Goal: Ask a question

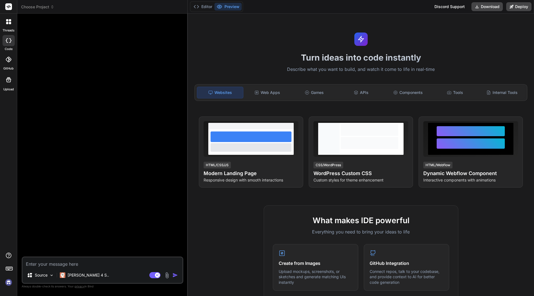
click at [90, 266] on textarea at bounding box center [103, 263] width 160 height 10
click at [261, 95] on div "Web Apps" at bounding box center [267, 93] width 46 height 12
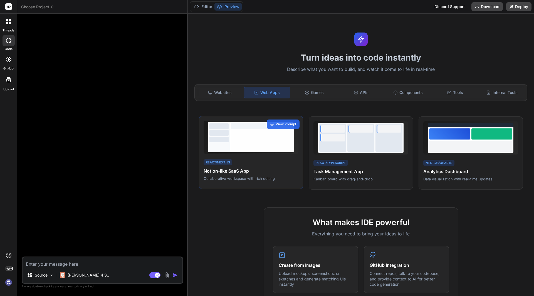
click at [258, 146] on div at bounding box center [262, 139] width 62 height 19
click at [278, 123] on span "View Prompt" at bounding box center [286, 124] width 21 height 5
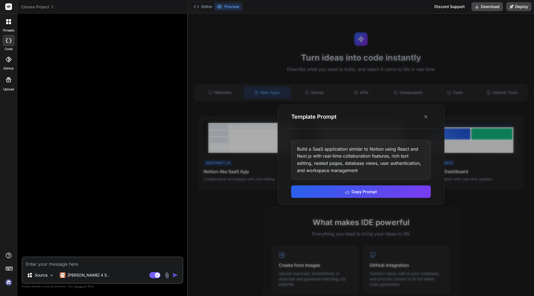
click at [359, 156] on div "Build a SaaS application similar to Notion using React and Next.js with real-ti…" at bounding box center [361, 160] width 140 height 40
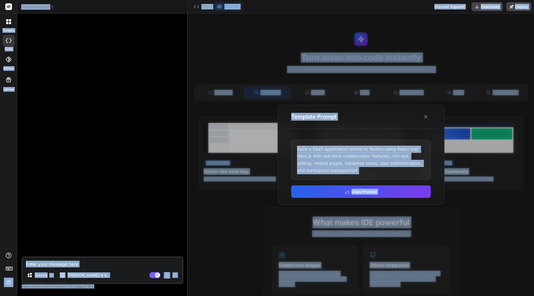
click at [359, 156] on div "Build a SaaS application similar to Notion using React and Next.js with real-ti…" at bounding box center [361, 160] width 140 height 40
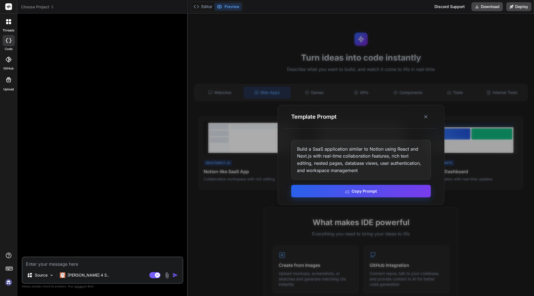
click at [349, 193] on rect at bounding box center [348, 192] width 3 height 3
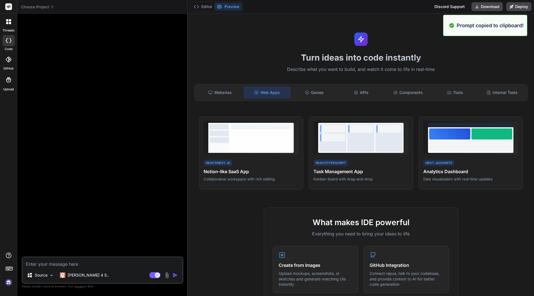
click at [135, 266] on textarea at bounding box center [103, 263] width 160 height 10
paste textarea "Build a SaaS application similar to Notion using React and Next.js with real-ti…"
type textarea "Build a SaaS application similar to Notion using React and Next.js with real-ti…"
type textarea "x"
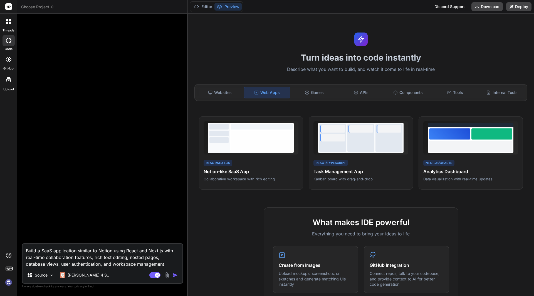
click at [43, 251] on textarea "Build a SaaS application similar to Notion using React and Next.js with real-ti…" at bounding box center [103, 255] width 160 height 23
click at [54, 250] on textarea "Build a SaaS application similar to Notion using React and Next.js with real-ti…" at bounding box center [103, 255] width 160 height 23
type textarea "Build a SaaS Eapplication similar to Notion using React and Next.js with real-t…"
type textarea "x"
type textarea "Build a SaaS ERapplication similar to Notion using React and Next.js with real-…"
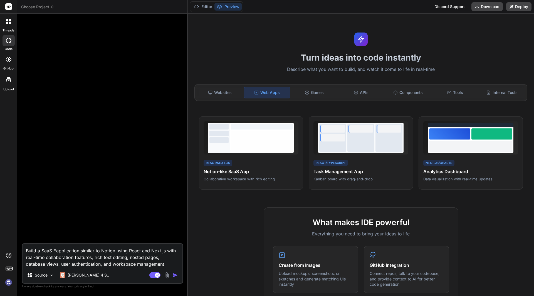
type textarea "x"
type textarea "Build a SaaS ERPapplication similar to Notion using React and Next.js with real…"
type textarea "x"
type textarea "Build a SaaS ERP application similar to Notion using React and Next.js with rea…"
type textarea "x"
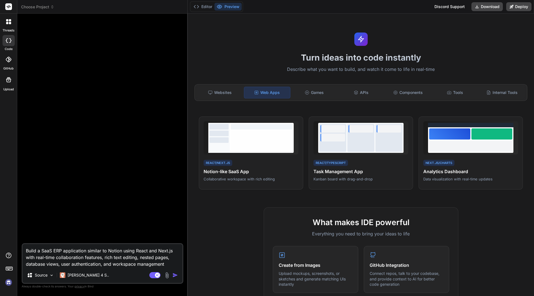
click at [54, 251] on textarea "Build a SaaS ERP application similar to Notion using React and Next.js with rea…" at bounding box center [103, 255] width 160 height 23
type textarea "Build a SaaS cERP application similar to Notion using React and Next.js with re…"
type textarea "x"
type textarea "Build a SaaS ciERP application similar to Notion using React and Next.js with r…"
type textarea "x"
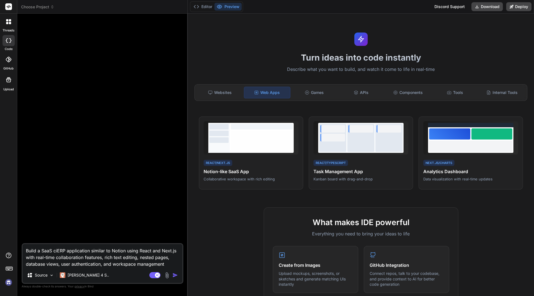
type textarea "Build a SaaS cirERP application similar to Notion using React and Next.js with …"
type textarea "x"
type textarea "Build a SaaS circERP application similar to Notion using React and Next.js with…"
type textarea "x"
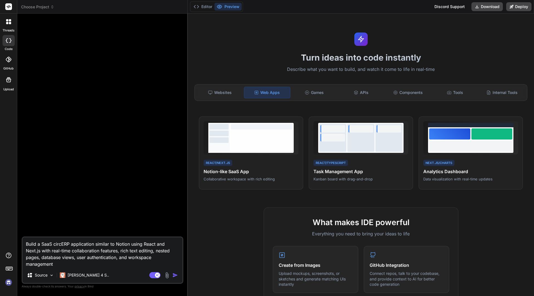
type textarea "Build a SaaS circuERP application similar to Notion using React and Next.js wit…"
type textarea "x"
type textarea "Build a SaaS circulERP application similar to Notion using React and Next.js wi…"
type textarea "x"
type textarea "Build a SaaS circulaERP application similar to Notion using React and Next.js w…"
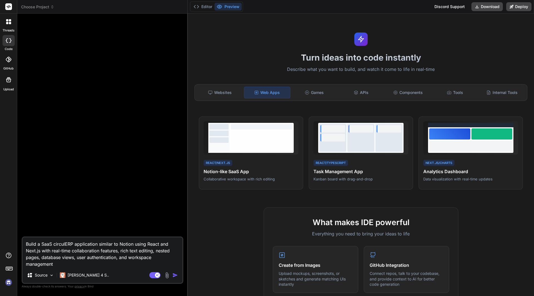
type textarea "x"
type textarea "Build a SaaS circularERP application similar to Notion using React and Next.js …"
type textarea "x"
type textarea "Build a SaaS circular ERP application similar to Notion using React and Next.js…"
type textarea "x"
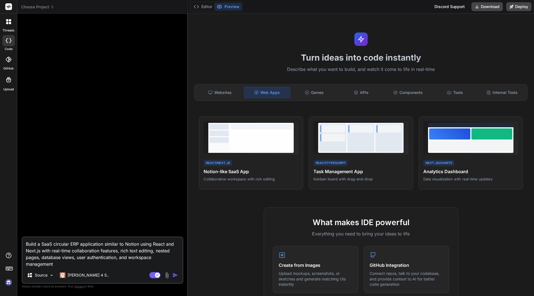
type textarea "Build a SaaS circular ERP application similar to Notion using React and Next.js…"
click at [173, 274] on img "button" at bounding box center [175, 276] width 6 height 6
type textarea "x"
